Goal: Information Seeking & Learning: Learn about a topic

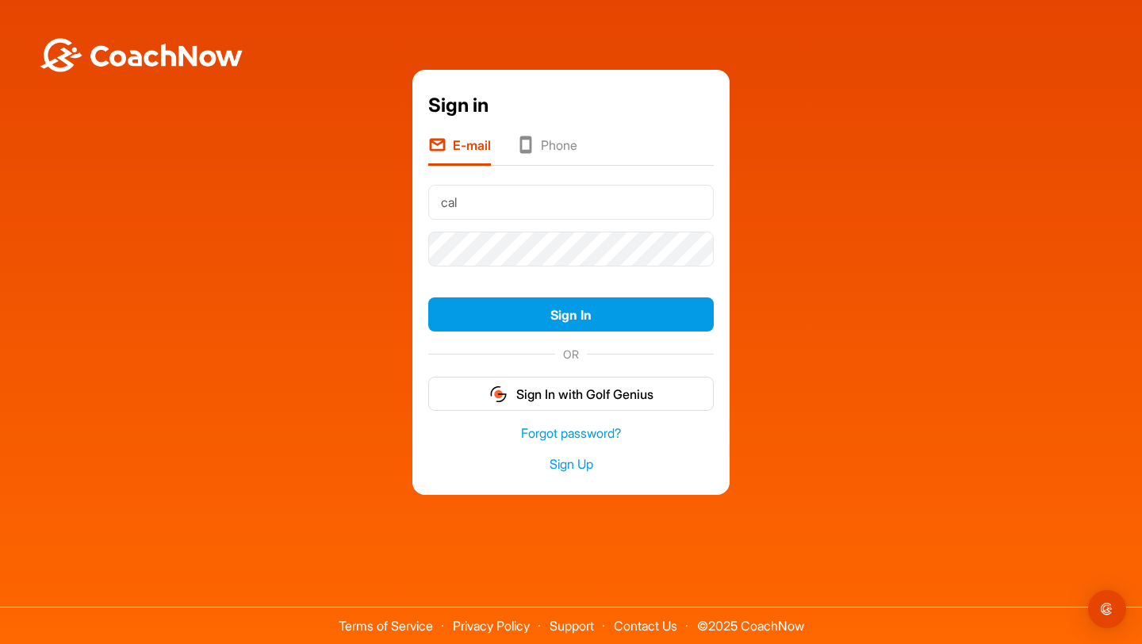
type input "[EMAIL_ADDRESS][DOMAIN_NAME]"
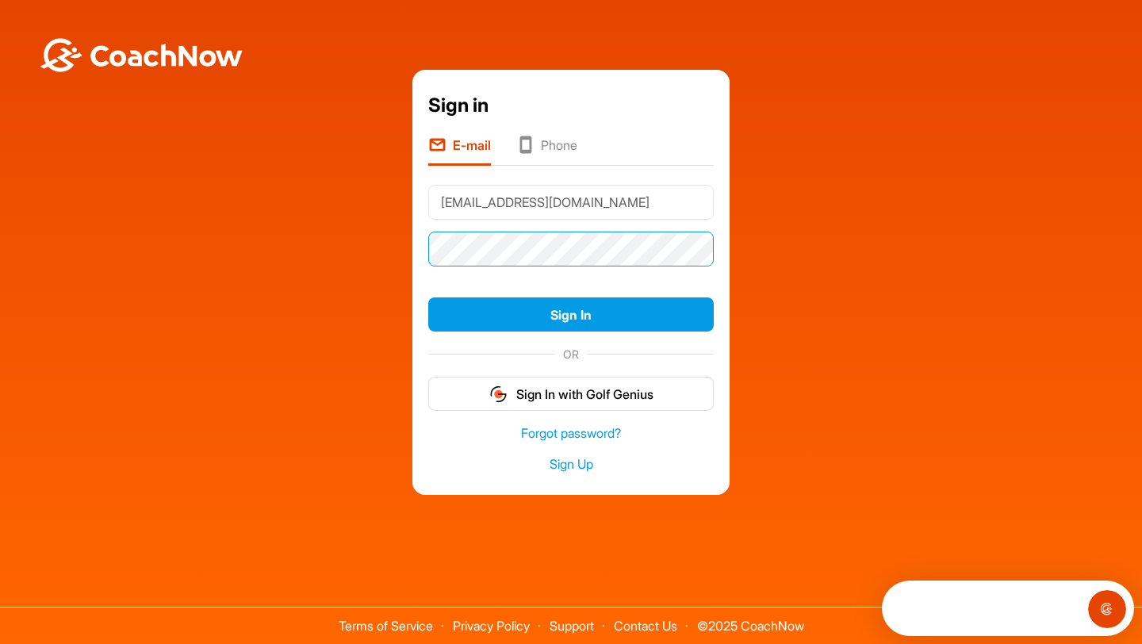
click at [428, 297] on button "Sign In" at bounding box center [570, 314] width 285 height 34
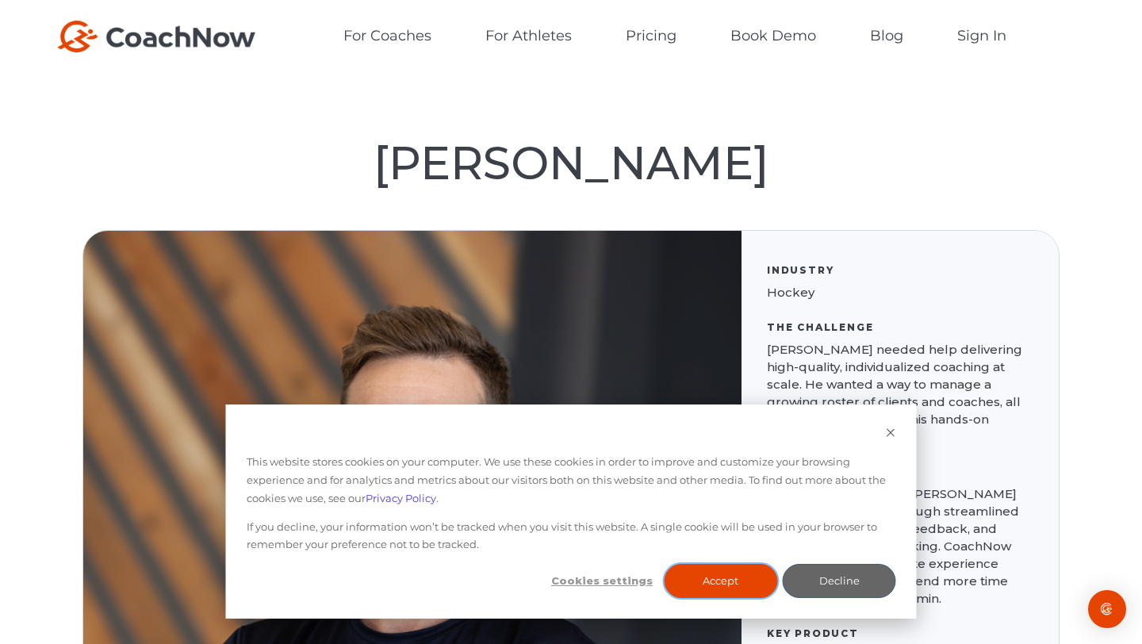
click at [744, 581] on button "Accept" at bounding box center [720, 581] width 113 height 34
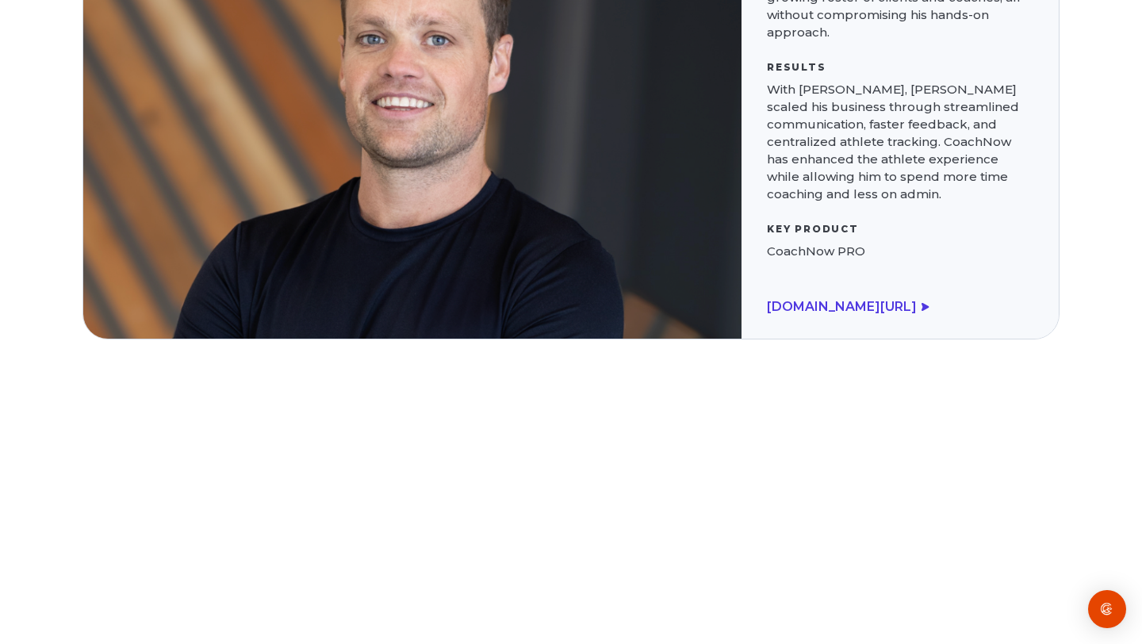
scroll to position [395, 0]
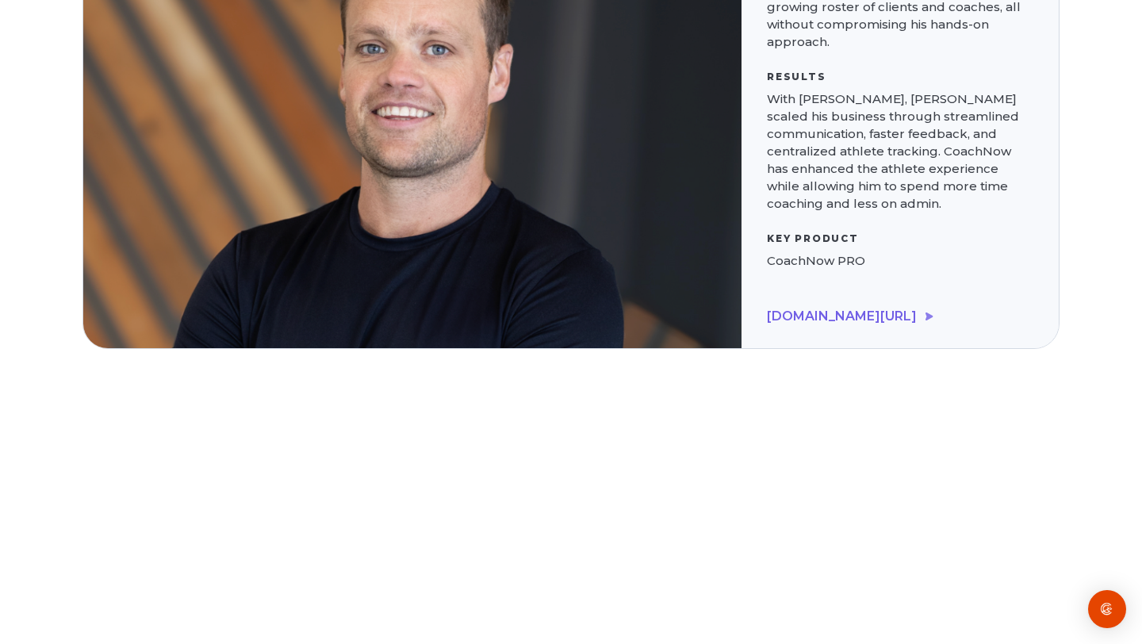
click at [825, 308] on link "evolutionhockey.ca/" at bounding box center [850, 315] width 167 height 15
